Goal: Task Accomplishment & Management: Manage account settings

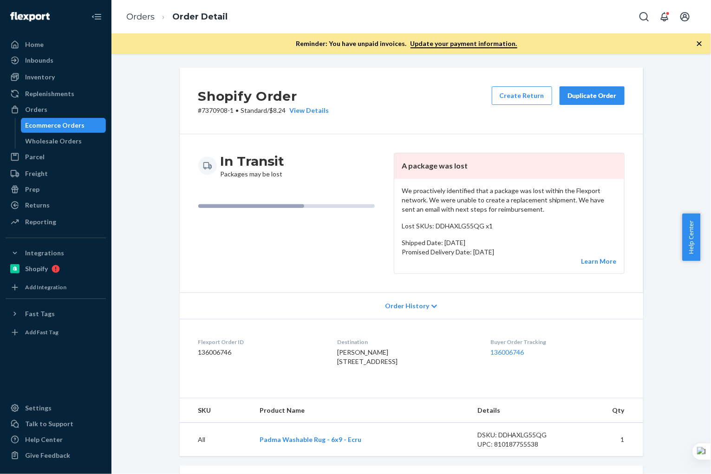
click at [54, 126] on div "Ecommerce Orders" at bounding box center [55, 125] width 59 height 9
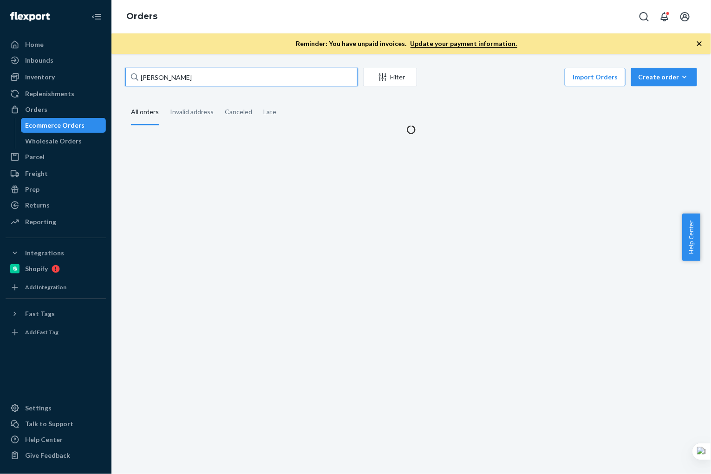
click at [240, 79] on input "[PERSON_NAME]" at bounding box center [241, 77] width 232 height 19
paste input "[PERSON_NAME]"
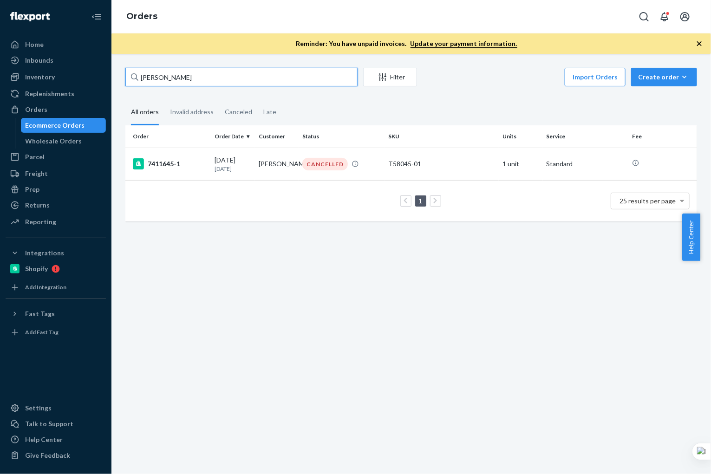
click at [195, 76] on input "[PERSON_NAME]" at bounding box center [241, 77] width 232 height 19
drag, startPoint x: 215, startPoint y: 77, endPoint x: 84, endPoint y: 78, distance: 130.9
click at [84, 78] on div "Home Inbounds Shipping Plans Problems Inventory Products Branded Packaging Repl…" at bounding box center [355, 237] width 711 height 474
paste input "[PERSON_NAME]"
type input "[PERSON_NAME]"
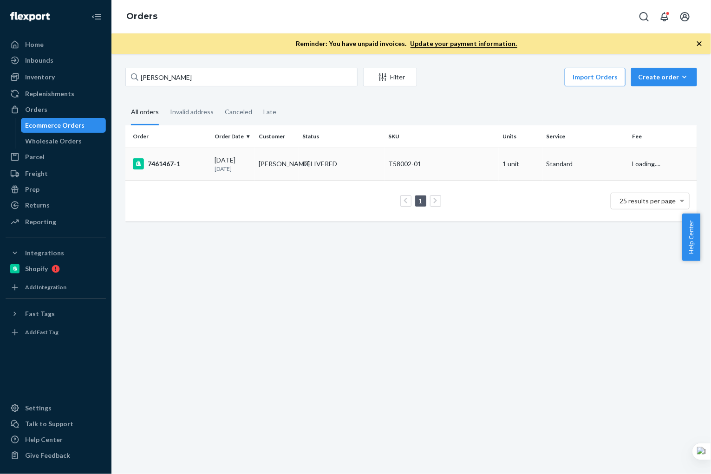
click at [263, 168] on td "[PERSON_NAME]" at bounding box center [277, 164] width 44 height 32
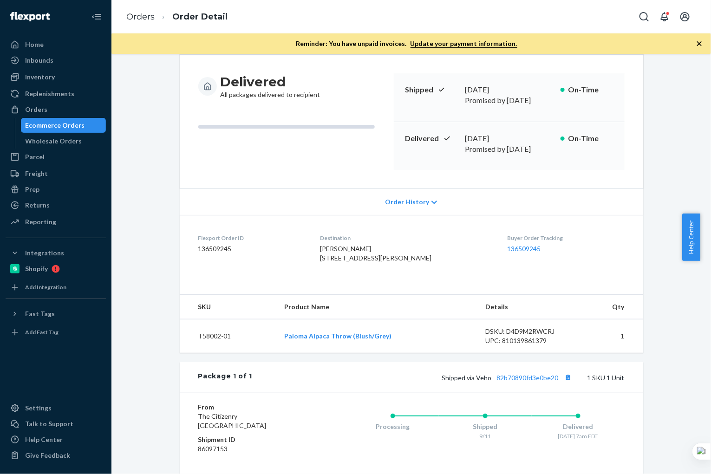
scroll to position [182, 0]
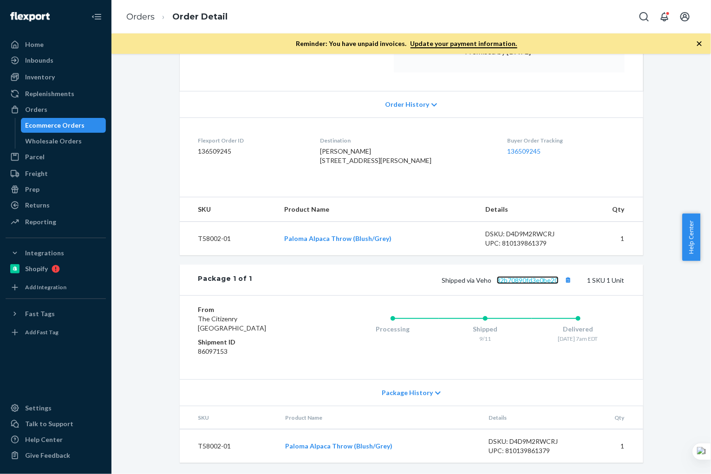
click at [531, 279] on link "82b70890fd3e0be20" at bounding box center [528, 280] width 62 height 8
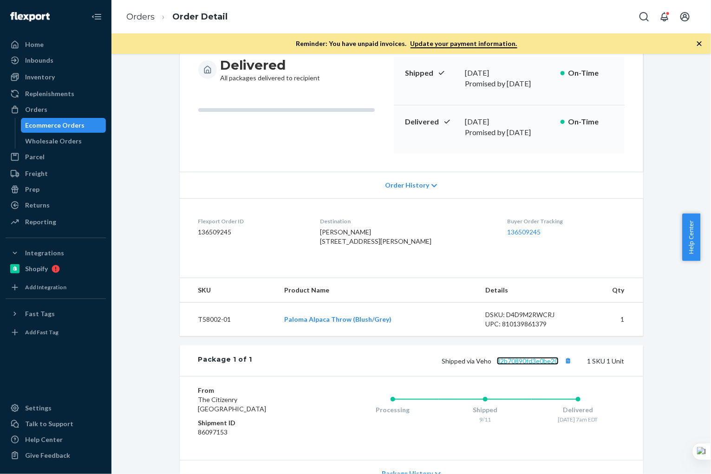
scroll to position [0, 0]
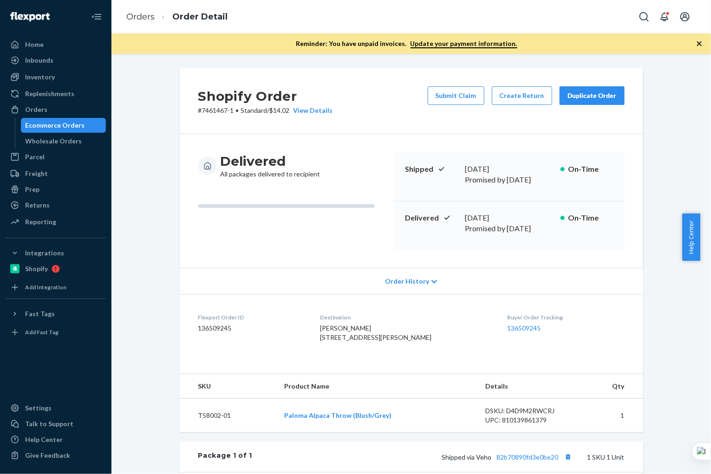
drag, startPoint x: 86, startPoint y: 127, endPoint x: 86, endPoint y: 119, distance: 8.4
click at [86, 127] on div "Ecommerce Orders" at bounding box center [64, 125] width 84 height 13
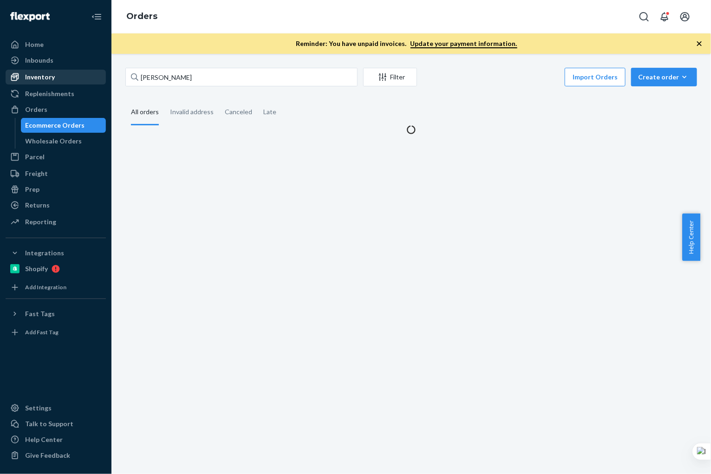
click at [59, 78] on div "Inventory" at bounding box center [55, 77] width 98 height 13
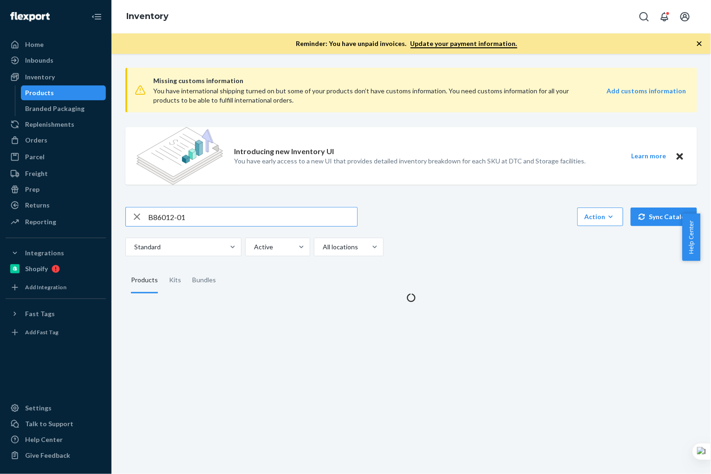
drag, startPoint x: 233, startPoint y: 219, endPoint x: 117, endPoint y: 209, distance: 116.4
click at [117, 209] on div "Missing customs information You have international shipping turned on but some …" at bounding box center [410, 264] width 599 height 420
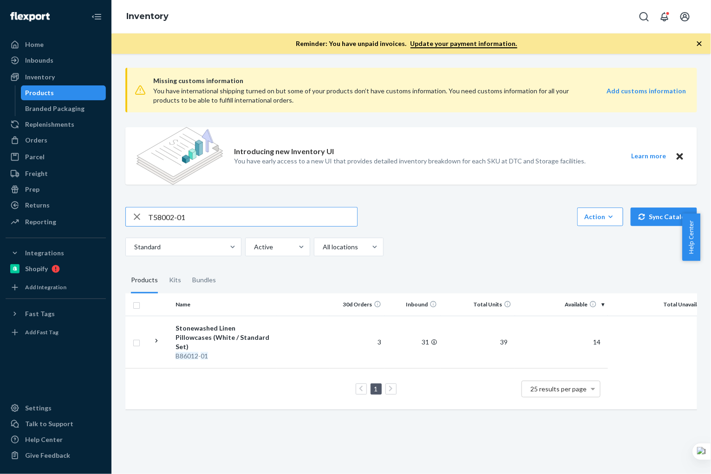
type input "T58002-01"
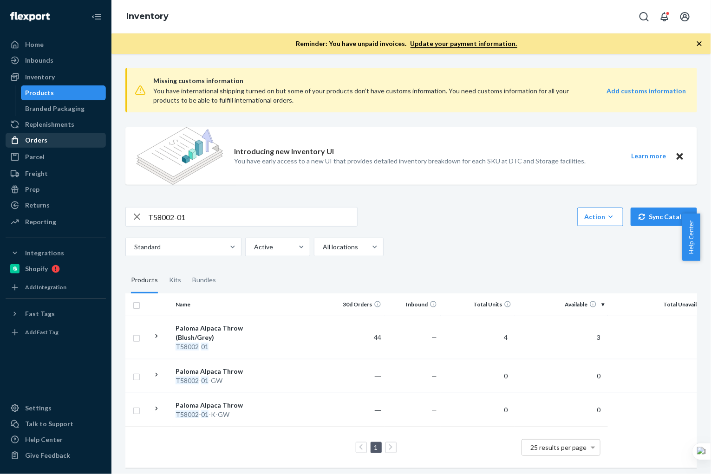
click at [55, 142] on div "Orders" at bounding box center [55, 140] width 98 height 13
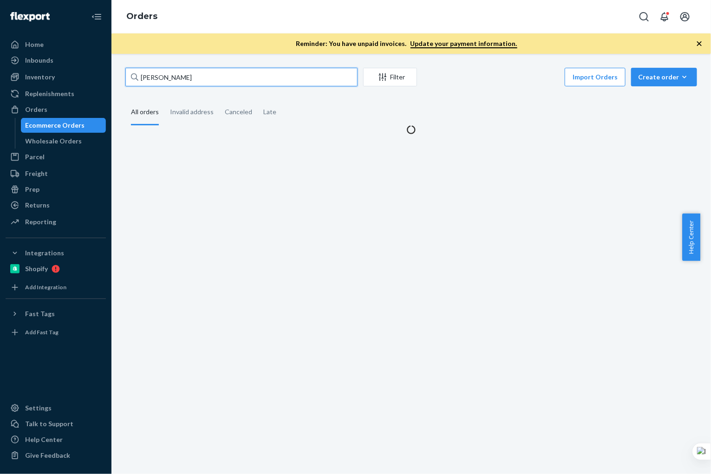
click at [213, 73] on input "[PERSON_NAME]" at bounding box center [241, 77] width 232 height 19
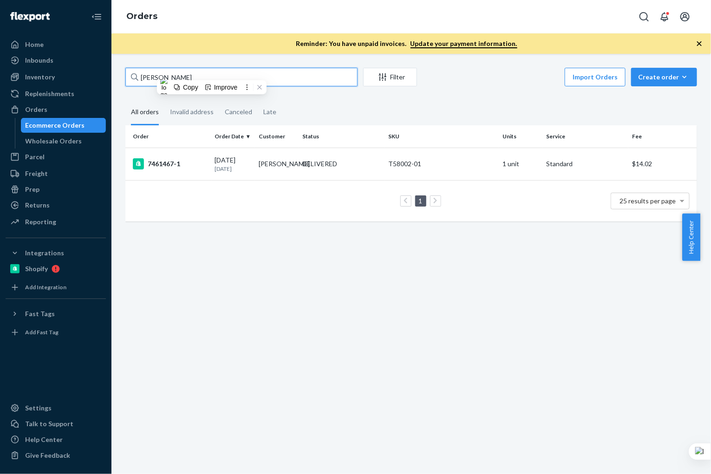
paste input "[PERSON_NAME]"
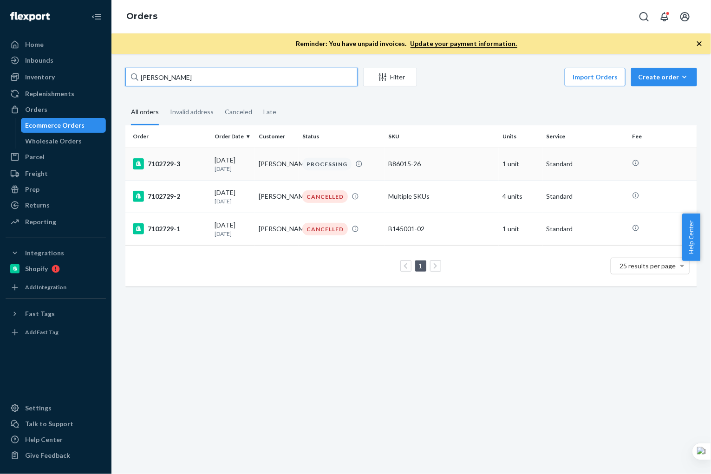
type input "[PERSON_NAME]"
click at [189, 167] on div "7102729-3" at bounding box center [170, 163] width 75 height 11
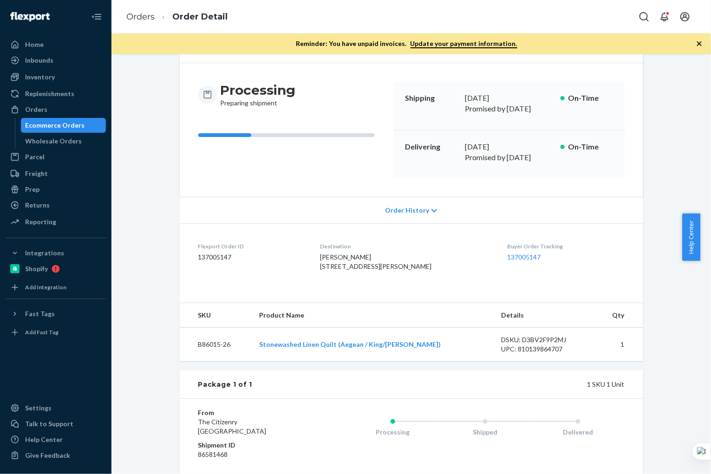
scroll to position [152, 0]
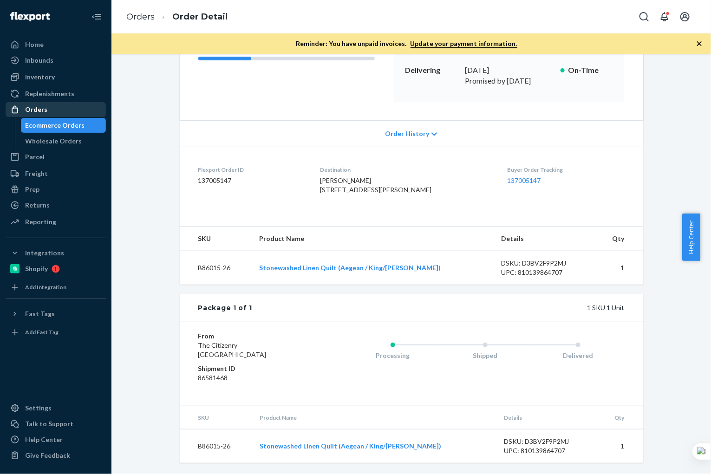
click at [46, 106] on div "Orders" at bounding box center [55, 109] width 98 height 13
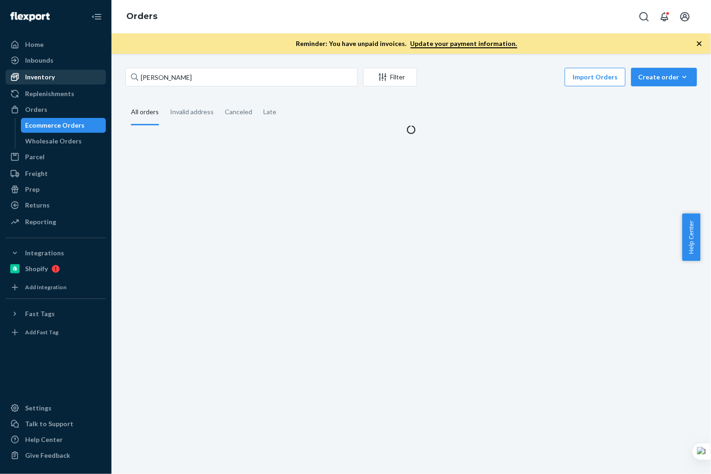
click at [52, 79] on div "Inventory" at bounding box center [40, 76] width 30 height 9
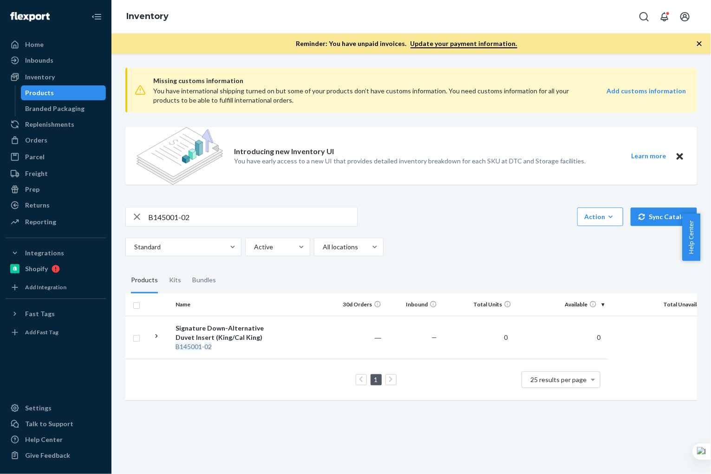
drag, startPoint x: 299, startPoint y: 421, endPoint x: 425, endPoint y: 426, distance: 125.9
click at [426, 426] on div "Missing customs information You have international shipping turned on but some …" at bounding box center [410, 264] width 599 height 420
click at [225, 216] on input "B145001-02" at bounding box center [252, 216] width 209 height 19
paste input "B86102-34-K"
type input "B86102-34-K"
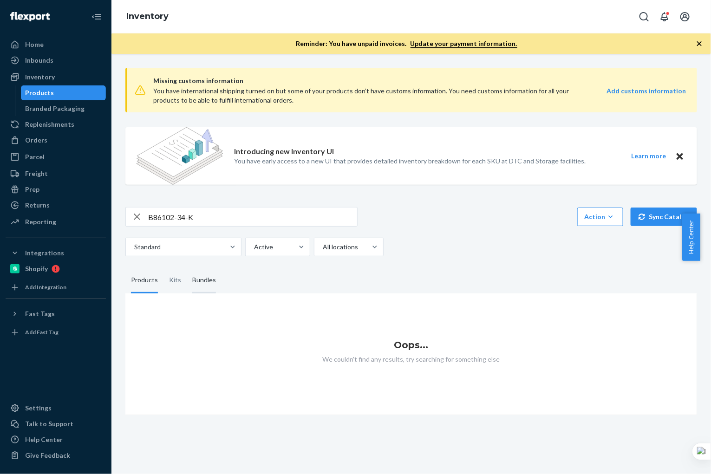
click at [203, 282] on div "Bundles" at bounding box center [204, 280] width 24 height 26
click at [187, 267] on input "Bundles" at bounding box center [187, 267] width 0 height 0
